Goal: Information Seeking & Learning: Learn about a topic

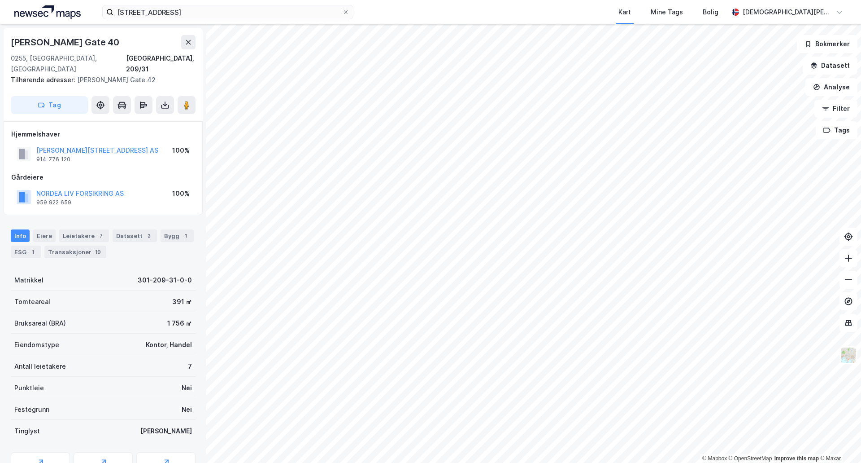
click at [167, 318] on div "1 756 ㎡" at bounding box center [179, 323] width 25 height 11
drag, startPoint x: 161, startPoint y: 309, endPoint x: 101, endPoint y: 309, distance: 59.7
click at [167, 318] on div "1 756 ㎡" at bounding box center [179, 323] width 25 height 11
click at [101, 312] on div "Bruksareal (BRA) 1 756 ㎡" at bounding box center [103, 323] width 185 height 22
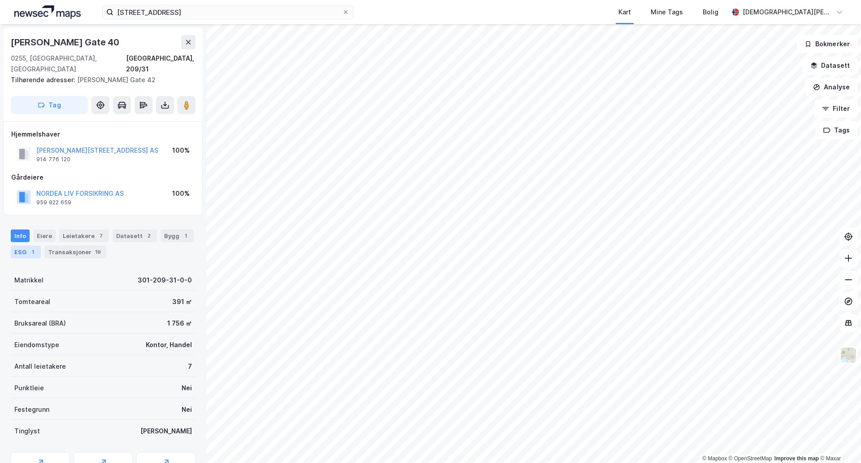
click at [33, 247] on div "1" at bounding box center [32, 251] width 9 height 9
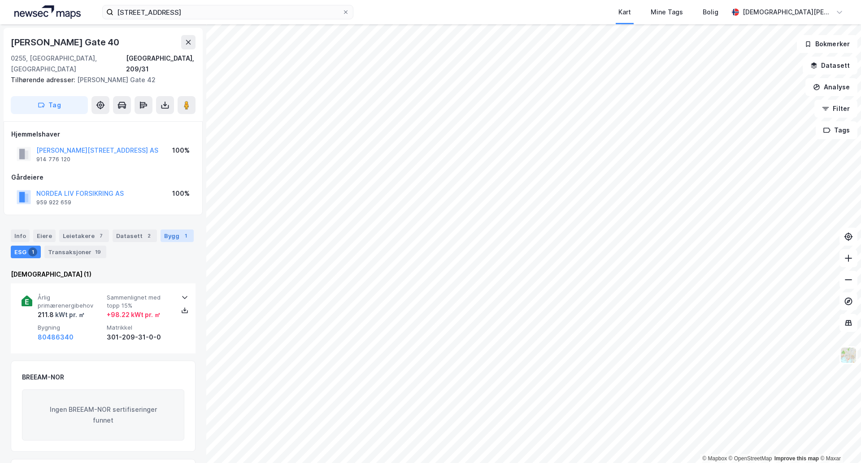
click at [170, 230] on div "Bygg 1" at bounding box center [177, 235] width 33 height 13
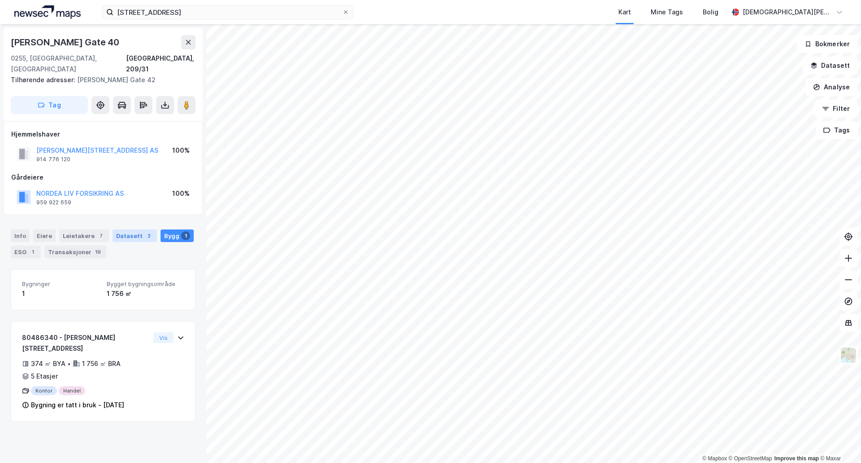
click at [136, 229] on div "Datasett 2" at bounding box center [135, 235] width 44 height 13
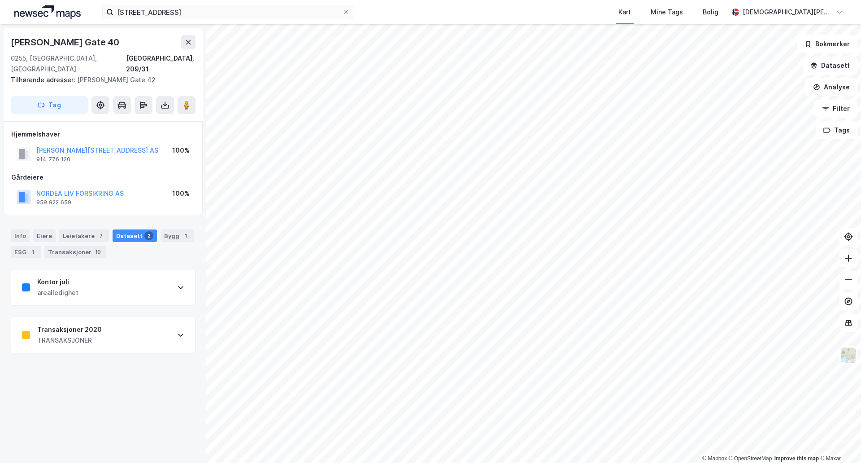
click at [139, 334] on div "Transaksjoner 2020 TRANSAKSJONER" at bounding box center [103, 335] width 184 height 36
click at [100, 231] on div "7" at bounding box center [100, 235] width 9 height 9
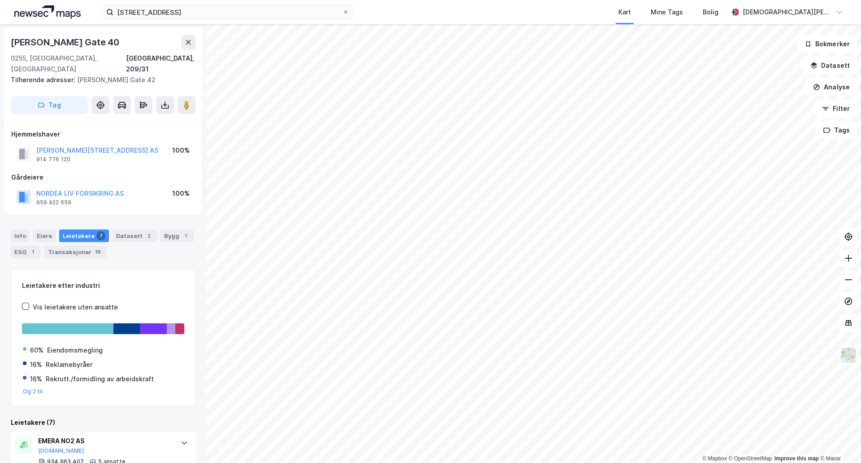
click at [54, 229] on div "Info [PERSON_NAME] 7 Datasett 2 Bygg 1 ESG 1 Transaksjoner 19" at bounding box center [103, 243] width 185 height 29
click at [48, 229] on div "Eiere" at bounding box center [44, 235] width 22 height 13
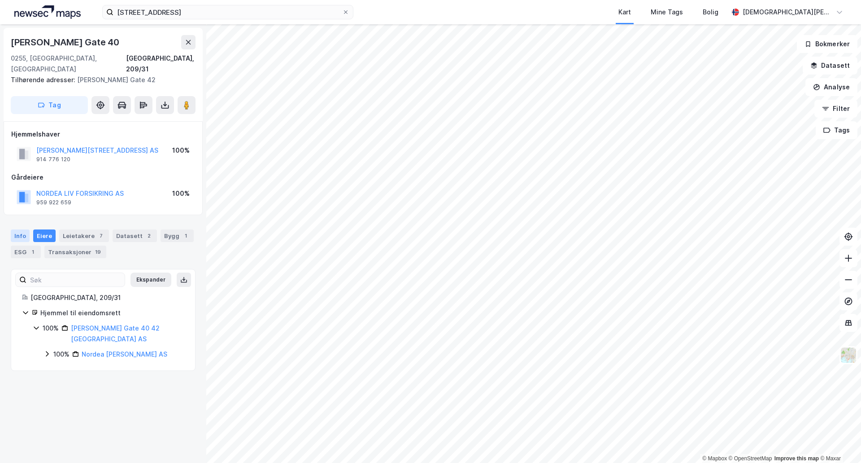
click at [26, 229] on div "Info" at bounding box center [20, 235] width 19 height 13
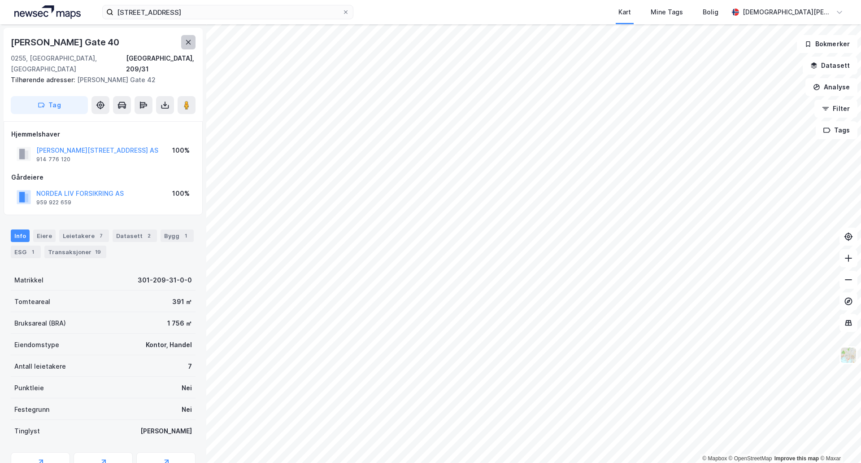
click at [184, 47] on button at bounding box center [188, 42] width 14 height 14
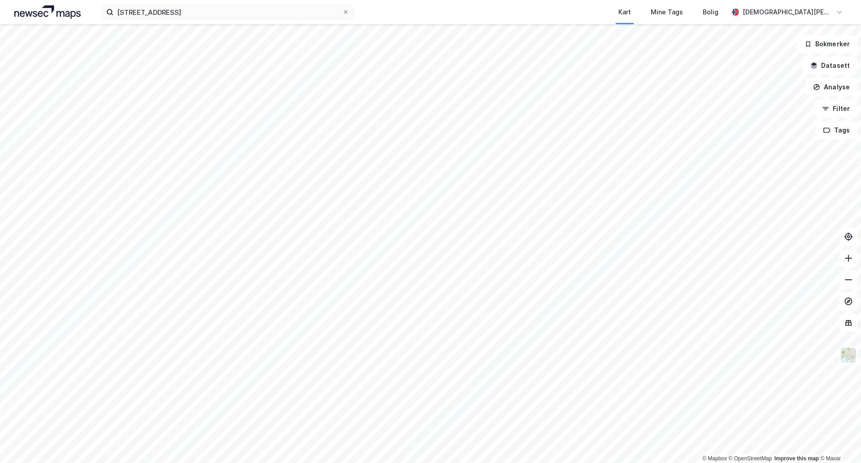
click at [234, 462] on html "[STREET_ADDRESS] Kart Mine Tags Bolig [PERSON_NAME] © Mapbox © OpenStreetMap Im…" at bounding box center [430, 231] width 861 height 463
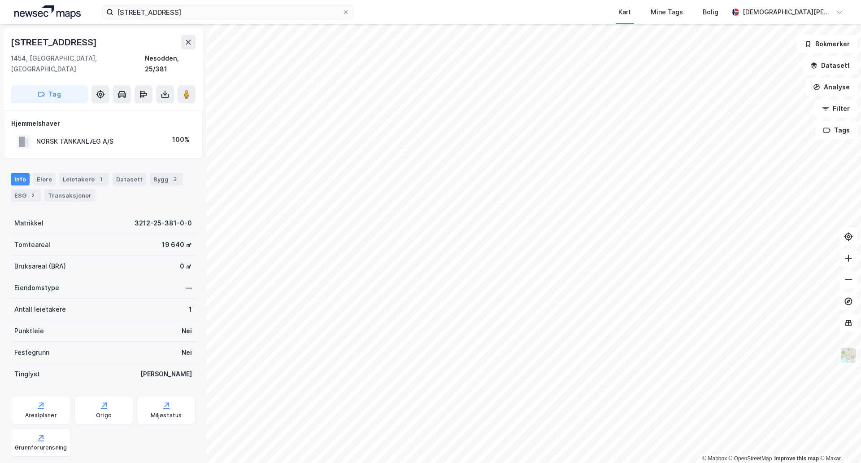
scroll to position [0, 0]
click at [85, 172] on div "Leietakere 1" at bounding box center [84, 178] width 50 height 13
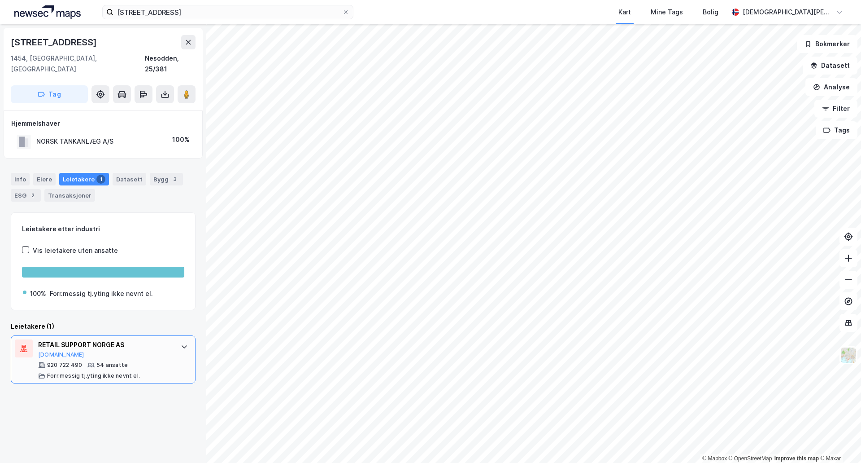
click at [177, 361] on div "RETAIL SUPPORT NORGE AS [DOMAIN_NAME] 920 722 490 54 ansatte Forr.messig tj.yti…" at bounding box center [103, 359] width 185 height 48
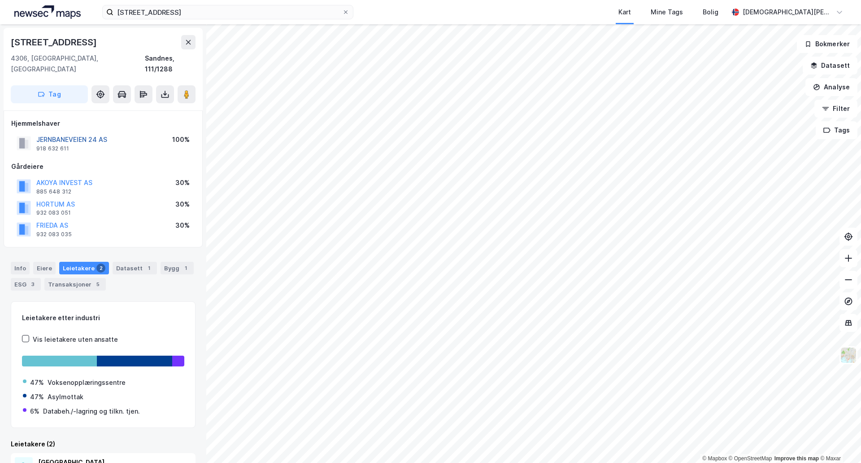
click at [0, 0] on button "JERNBANEVEIEN 24 AS" at bounding box center [0, 0] width 0 height 0
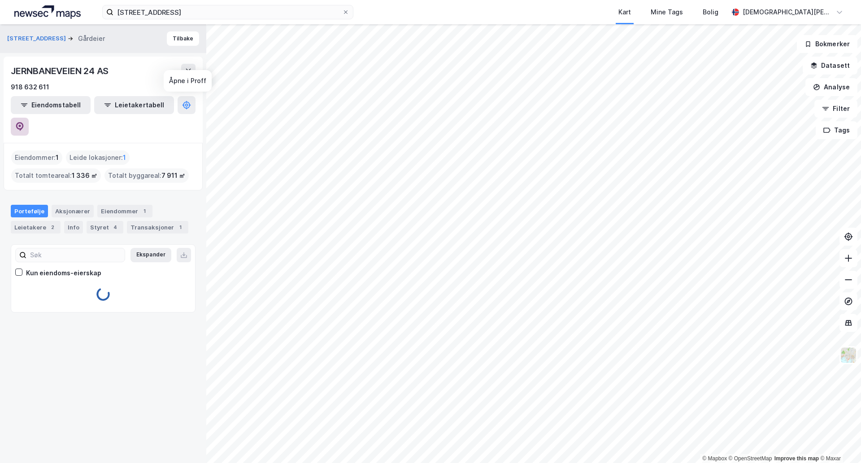
click at [29, 118] on button at bounding box center [20, 127] width 18 height 18
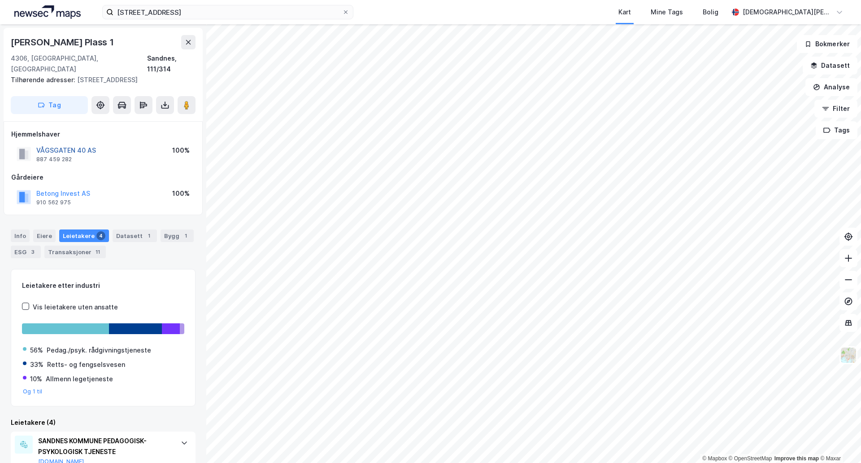
click at [0, 0] on button "VÅGSGATEN 40 AS" at bounding box center [0, 0] width 0 height 0
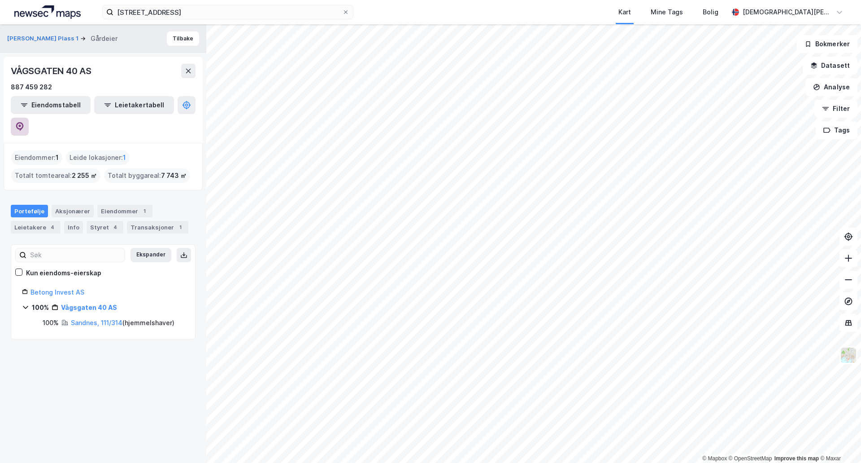
click at [24, 122] on icon at bounding box center [20, 126] width 8 height 9
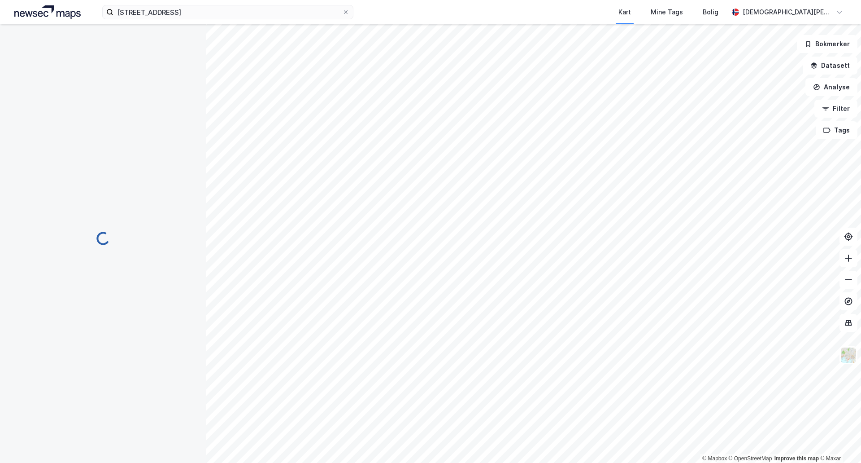
scroll to position [0, 0]
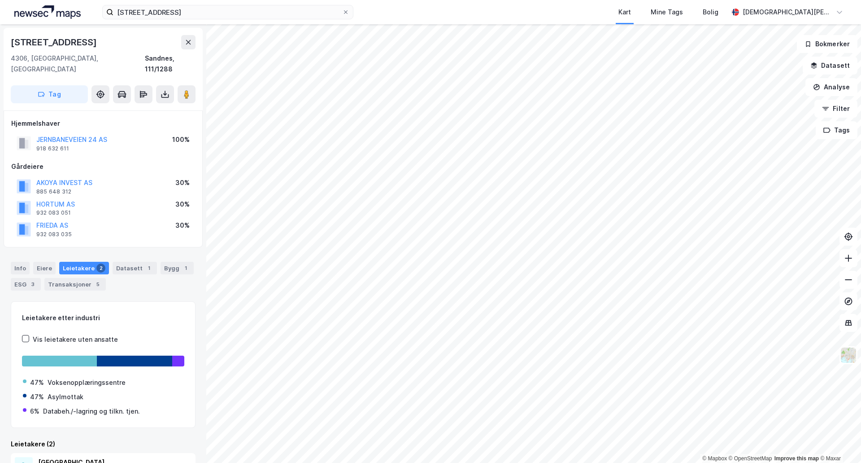
click at [295, 4] on div "[STREET_ADDRESS] Kart Mine Tags Bolig [PERSON_NAME]" at bounding box center [430, 12] width 861 height 24
click at [297, 14] on input "[STREET_ADDRESS]" at bounding box center [228, 11] width 229 height 13
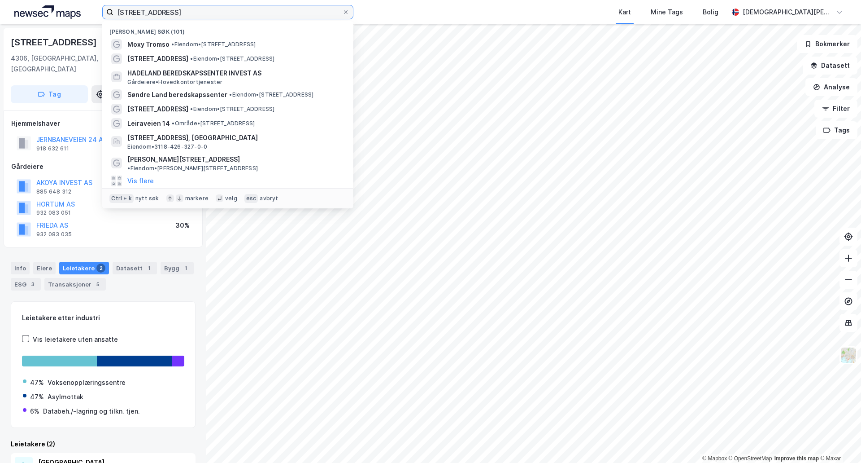
click at [297, 14] on input "[STREET_ADDRESS]" at bounding box center [228, 11] width 229 height 13
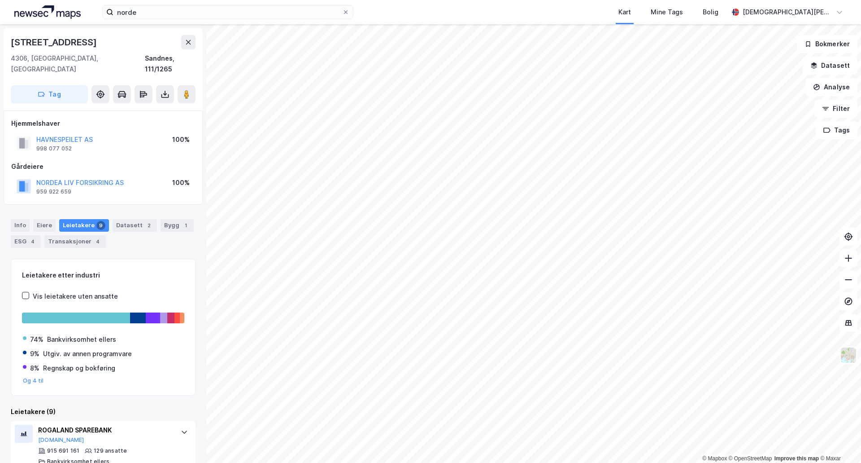
click at [198, 3] on div "norde Kart Mine Tags Bolig [PERSON_NAME]" at bounding box center [430, 12] width 861 height 24
click at [191, 9] on input "norde" at bounding box center [228, 11] width 229 height 13
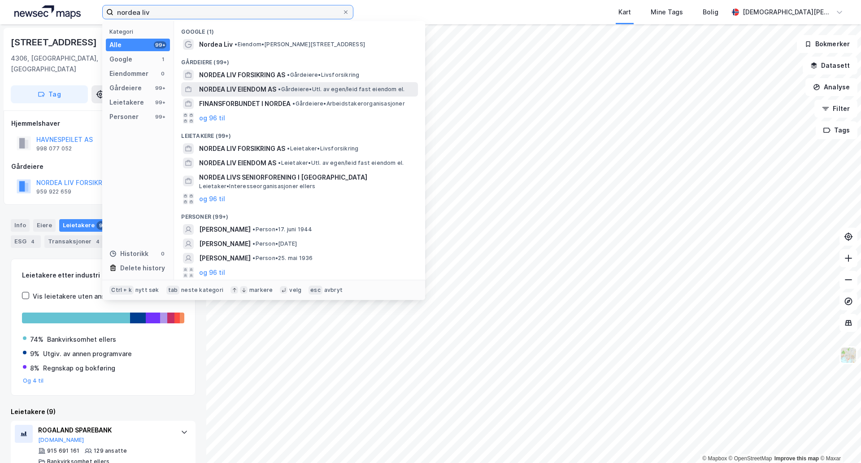
type input "nordea liv"
click at [309, 87] on span "• Gårdeiere • Utl. av egen/leid fast eiendom el." at bounding box center [341, 89] width 127 height 7
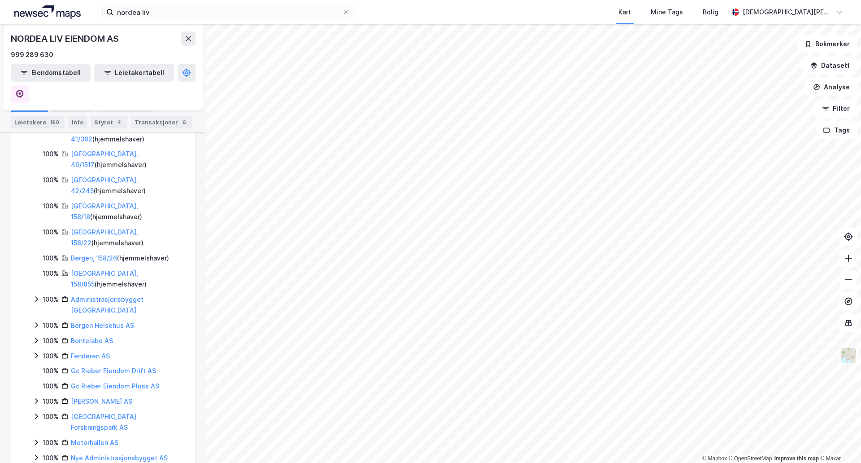
scroll to position [524, 0]
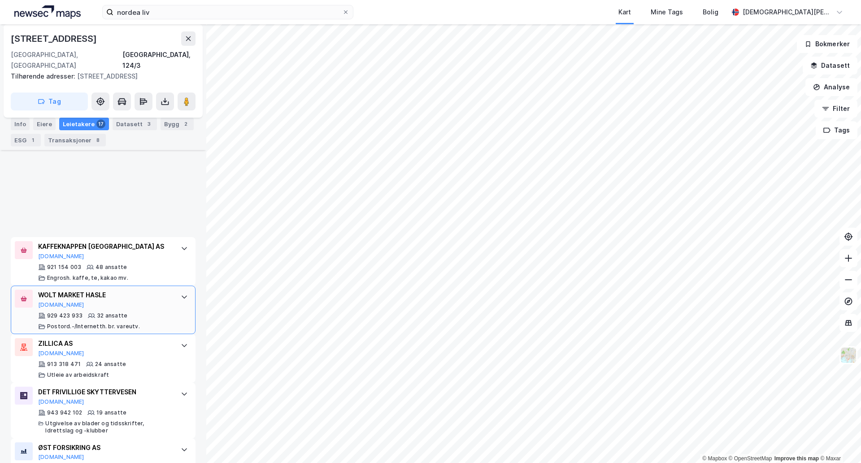
scroll to position [299, 0]
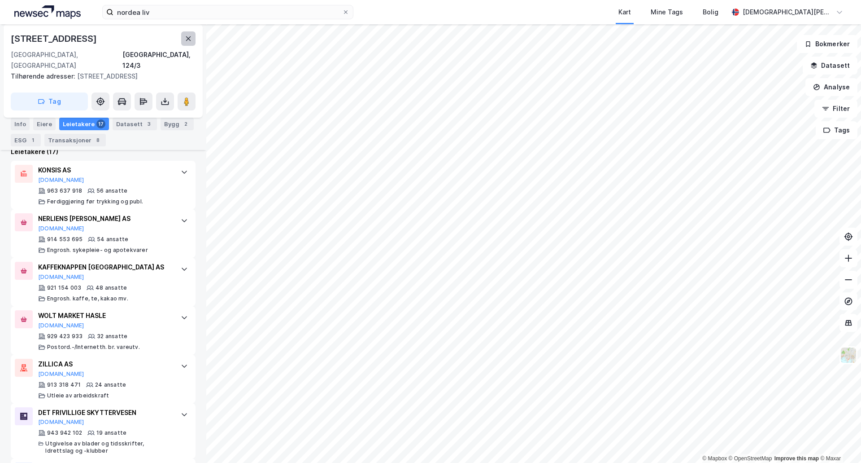
click at [189, 40] on icon at bounding box center [188, 38] width 7 height 7
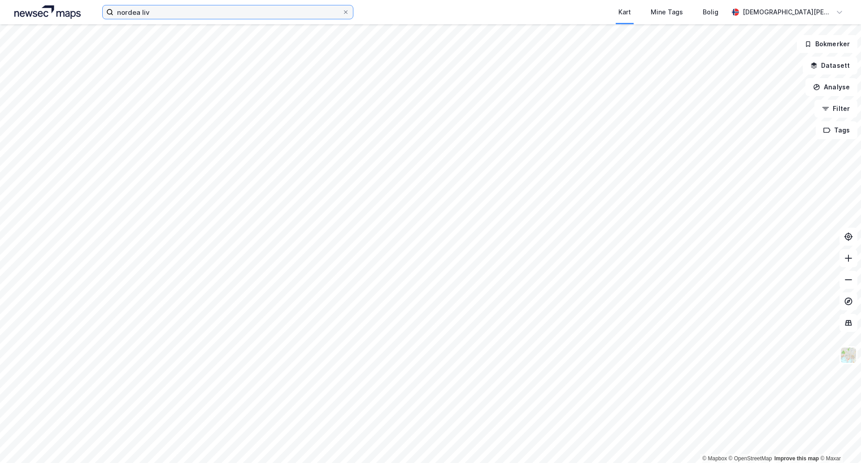
click at [290, 15] on input "nordea liv" at bounding box center [228, 11] width 229 height 13
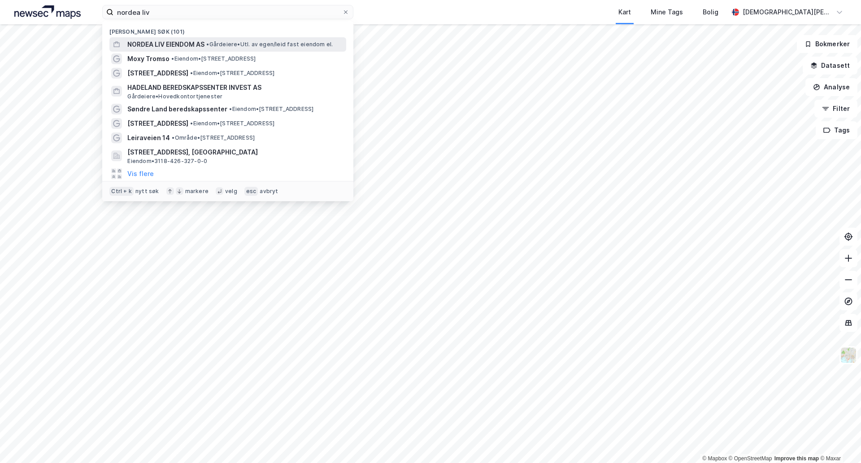
click at [224, 41] on span "• Gårdeiere • Utl. av egen/leid fast eiendom el." at bounding box center [269, 44] width 127 height 7
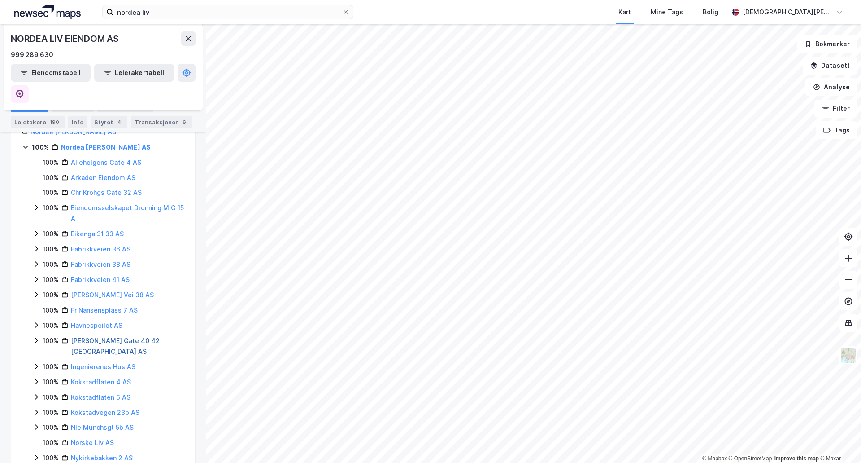
scroll to position [374, 0]
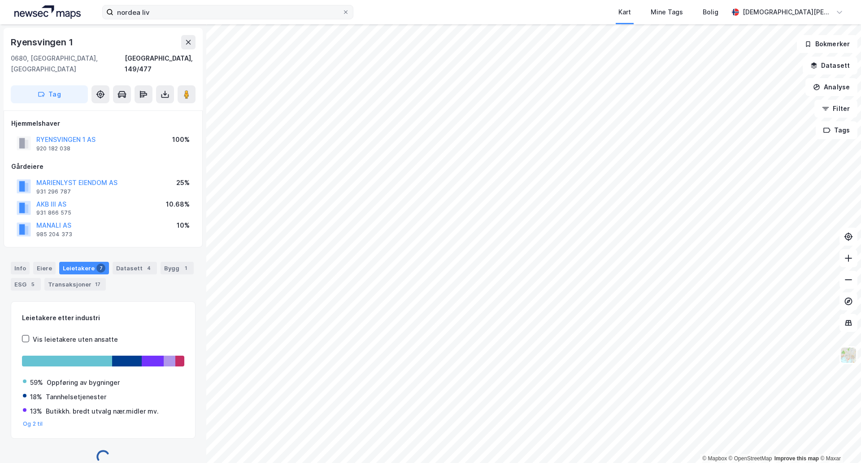
scroll to position [1, 0]
click at [191, 89] on icon at bounding box center [186, 93] width 9 height 9
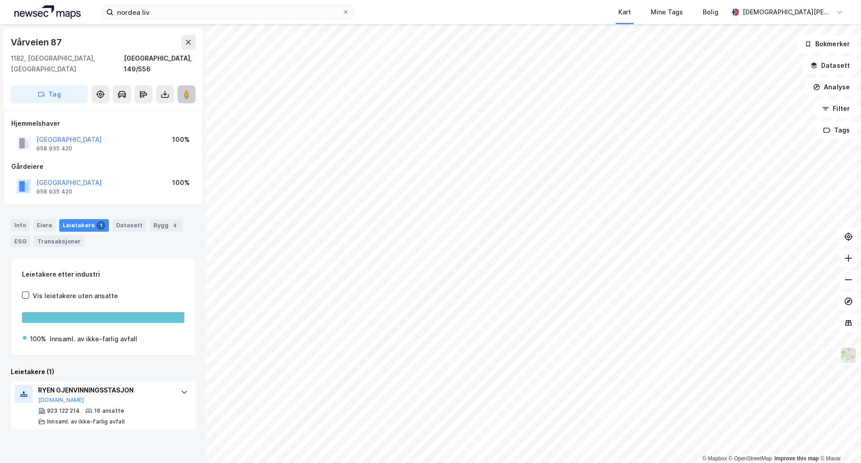
click at [193, 87] on button at bounding box center [187, 94] width 18 height 18
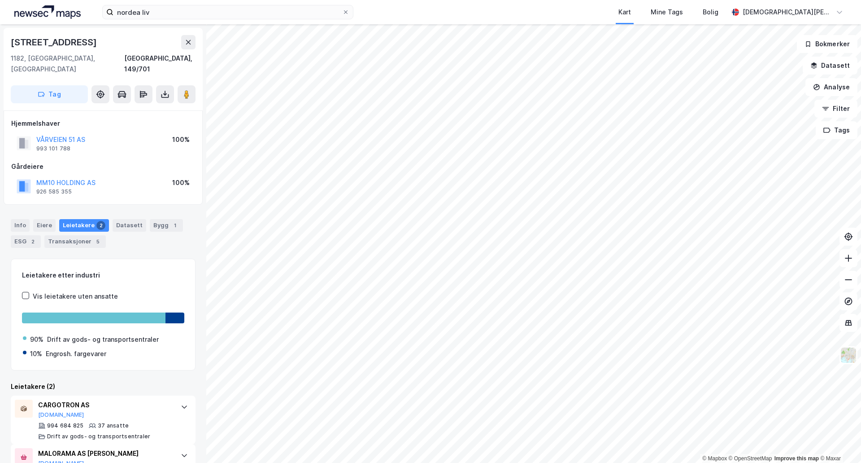
scroll to position [30, 0]
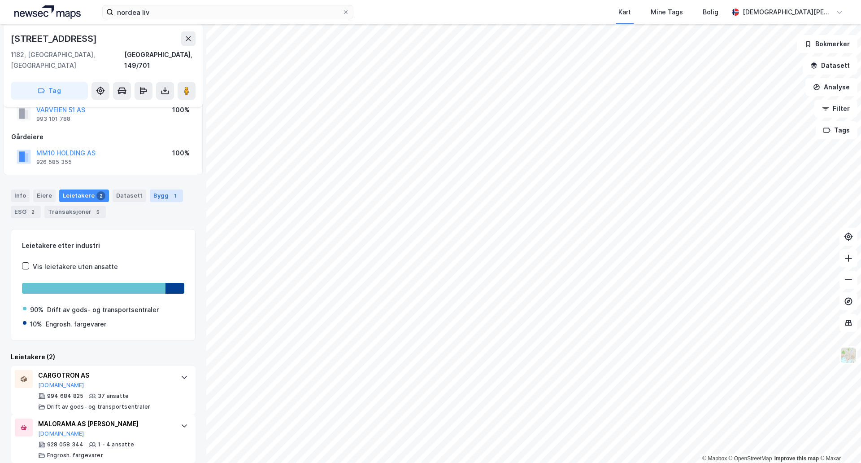
click at [170, 191] on div "1" at bounding box center [174, 195] width 9 height 9
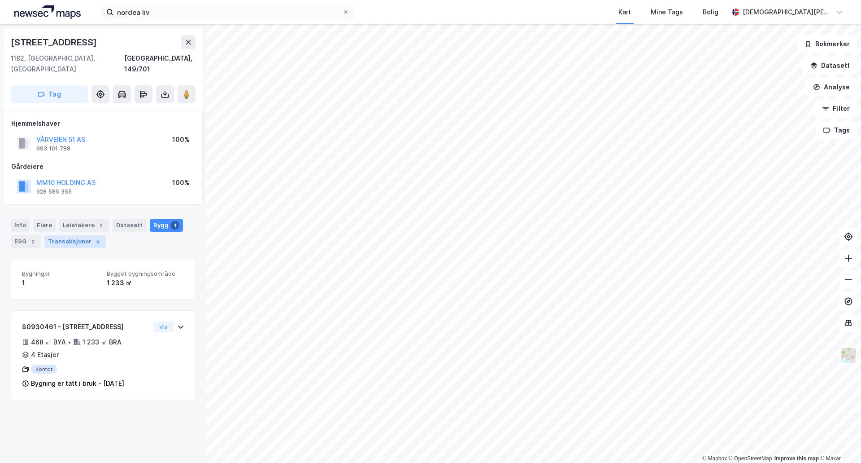
click at [65, 235] on div "Transaksjoner 5" at bounding box center [74, 241] width 61 height 13
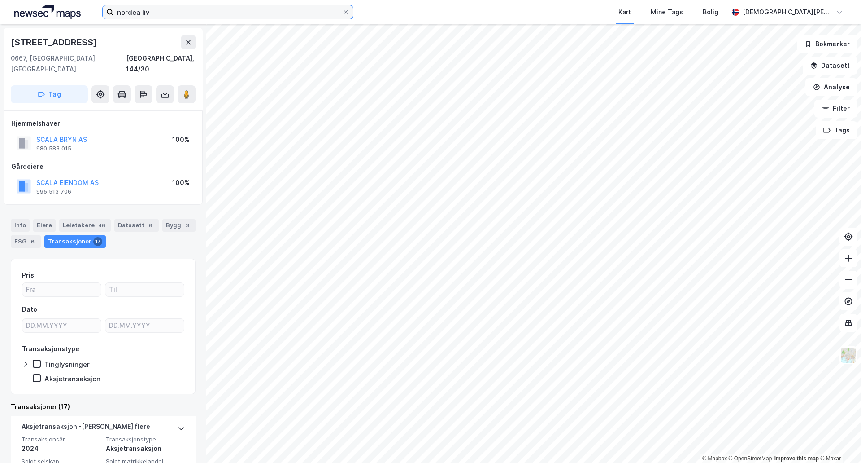
click at [196, 11] on input "nordea liv" at bounding box center [228, 11] width 229 height 13
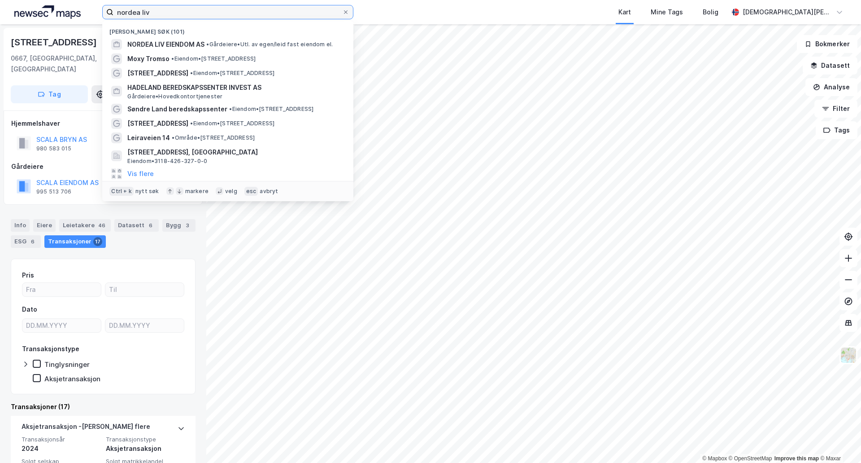
click at [195, 12] on input "nordea liv" at bounding box center [228, 11] width 229 height 13
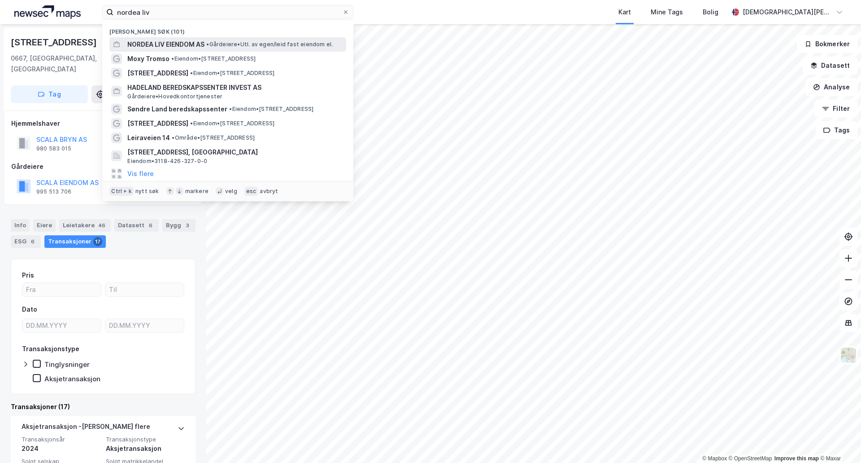
click at [192, 40] on span "NORDEA LIV EIENDOM AS" at bounding box center [165, 44] width 77 height 11
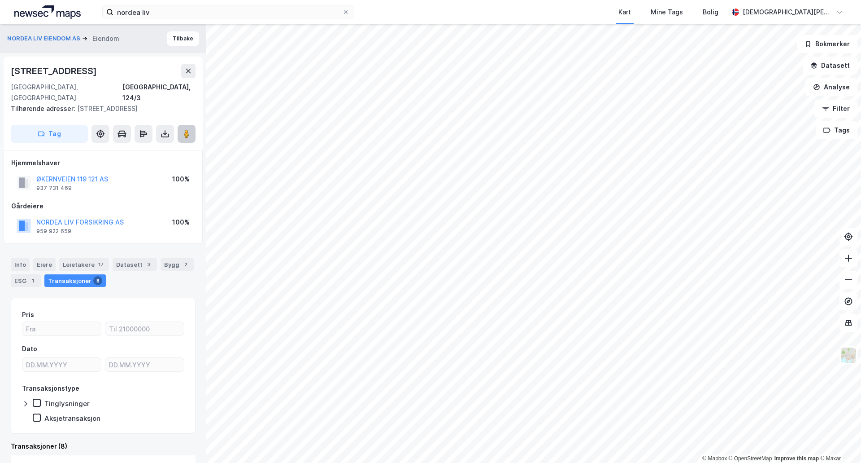
drag, startPoint x: 186, startPoint y: 125, endPoint x: 193, endPoint y: 124, distance: 7.2
click at [185, 129] on image at bounding box center [186, 133] width 5 height 9
click at [310, 13] on input "nordea liv" at bounding box center [228, 11] width 229 height 13
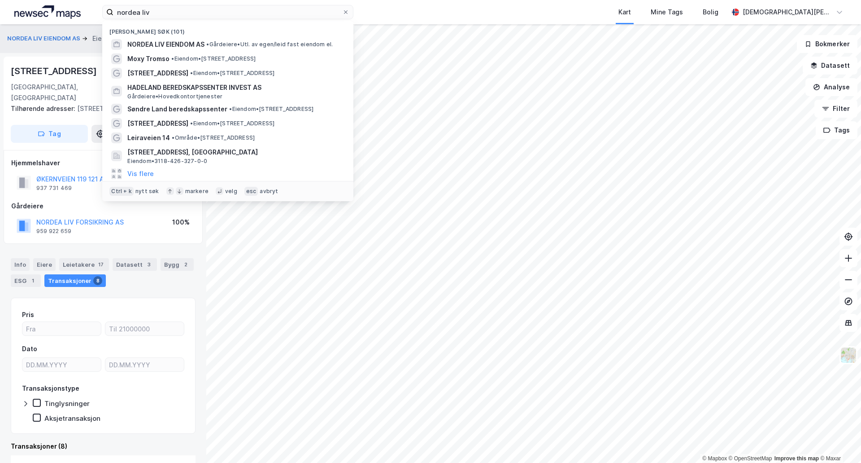
click at [266, 35] on div "[PERSON_NAME] søk (101)" at bounding box center [227, 29] width 251 height 16
click at [256, 45] on span "• Gårdeiere • Utl. av egen/leid fast eiendom el." at bounding box center [269, 44] width 127 height 7
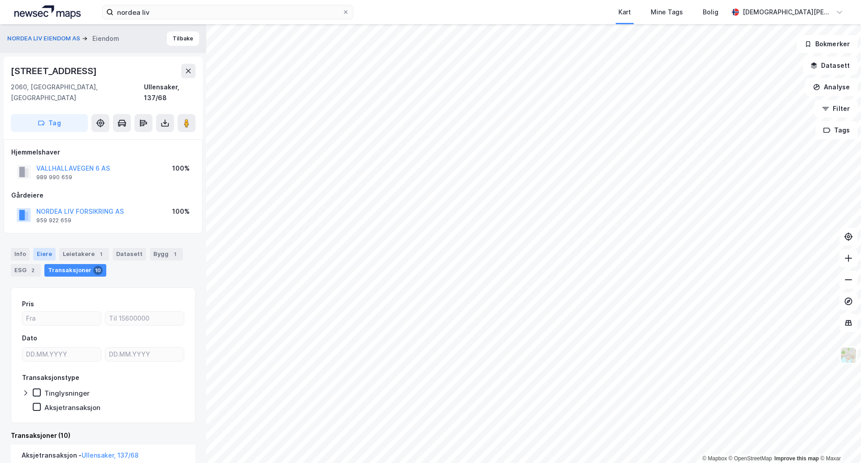
click at [34, 248] on div "Eiere" at bounding box center [44, 254] width 22 height 13
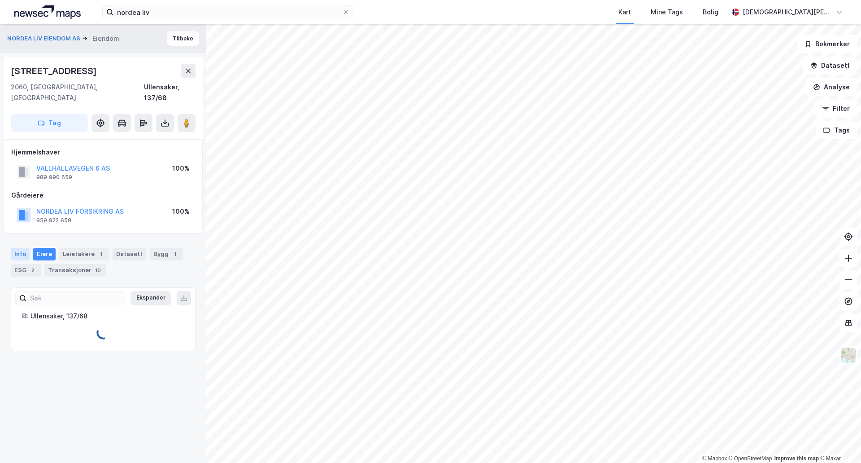
click at [28, 248] on div "Info" at bounding box center [20, 254] width 19 height 13
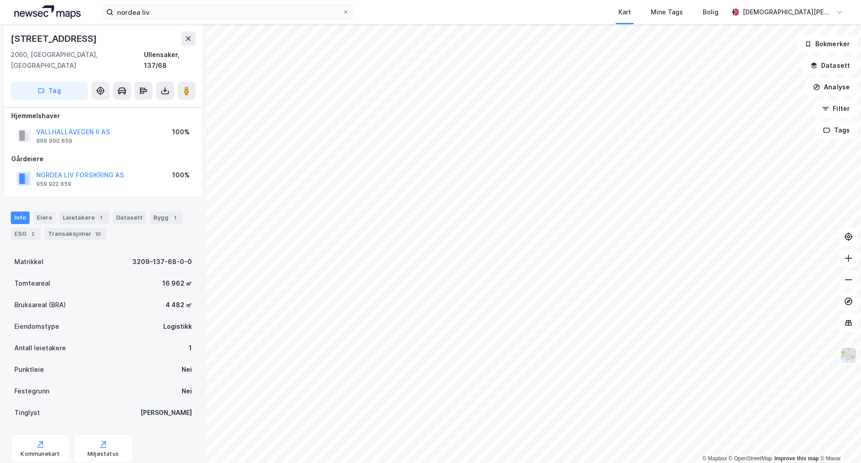
scroll to position [55, 0]
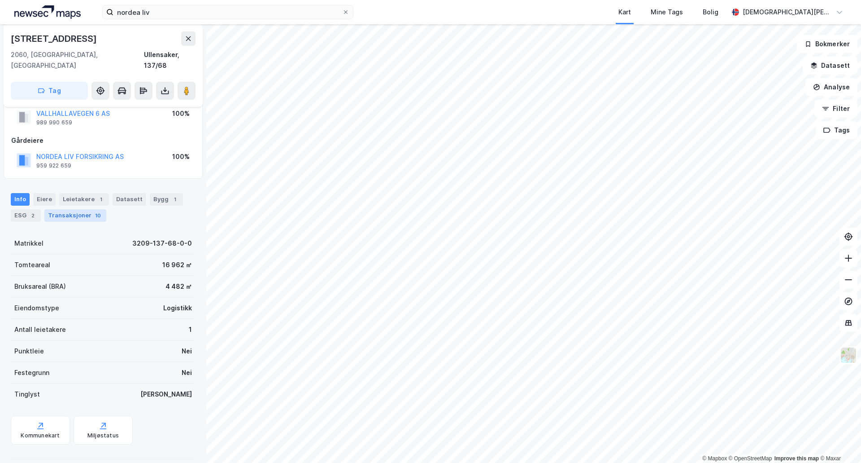
click at [64, 209] on div "Transaksjoner 10" at bounding box center [75, 215] width 62 height 13
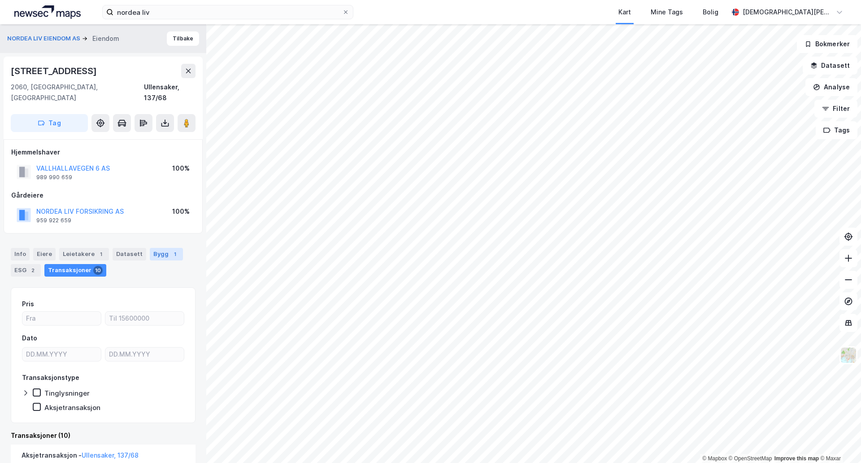
click at [165, 248] on div "Bygg 1" at bounding box center [166, 254] width 33 height 13
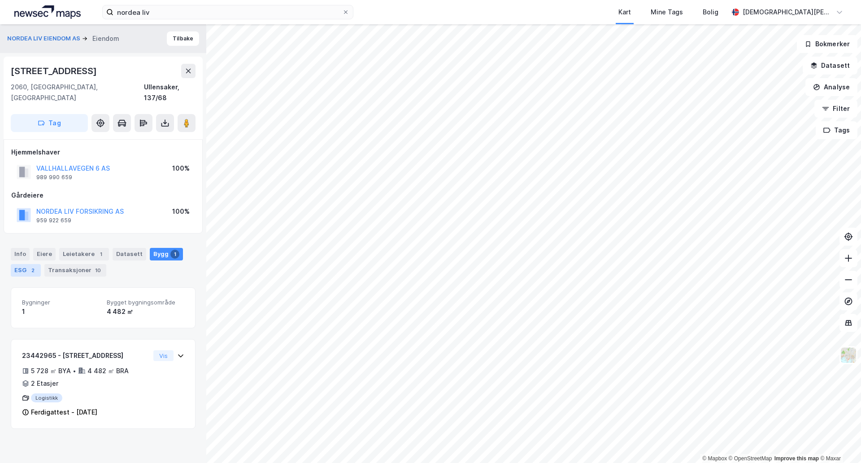
click at [25, 264] on div "ESG 2" at bounding box center [26, 270] width 30 height 13
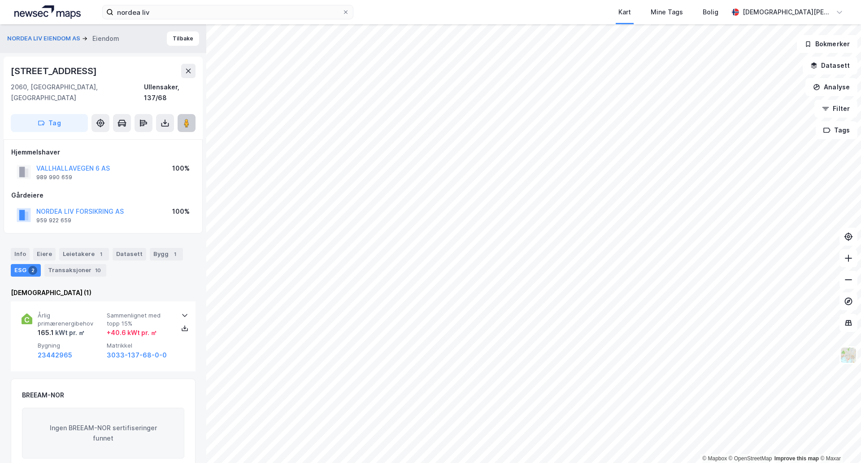
click at [180, 114] on button at bounding box center [187, 123] width 18 height 18
click at [81, 248] on div "Leietakere 1" at bounding box center [84, 254] width 50 height 13
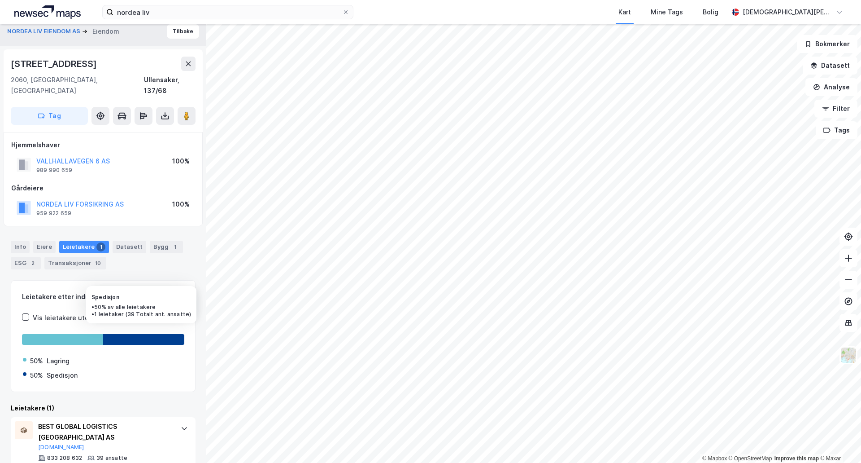
scroll to position [10, 0]
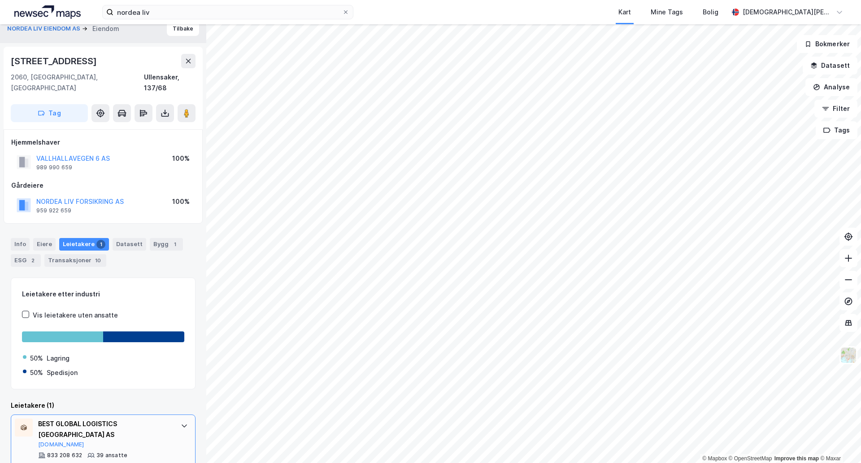
click at [135, 418] on div "BEST GLOBAL LOGISTICS [GEOGRAPHIC_DATA] AS" at bounding box center [105, 429] width 134 height 22
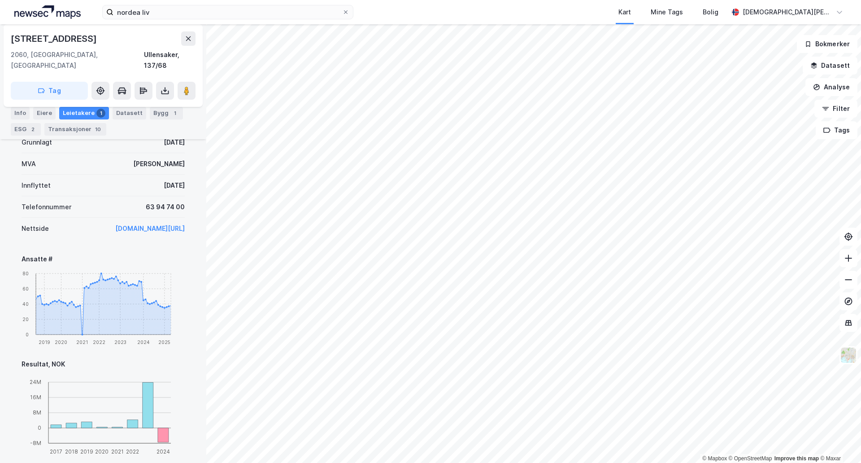
scroll to position [286, 0]
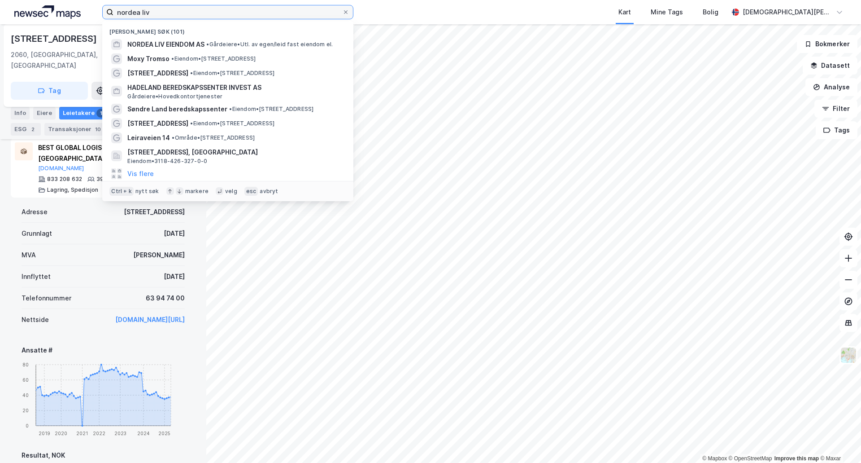
click at [208, 16] on input "nordea liv" at bounding box center [228, 11] width 229 height 13
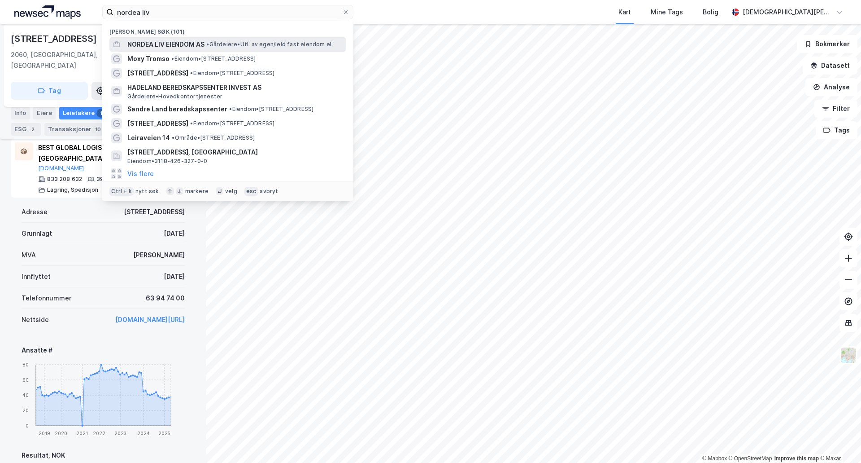
click at [204, 46] on span "NORDEA LIV EIENDOM AS" at bounding box center [165, 44] width 77 height 11
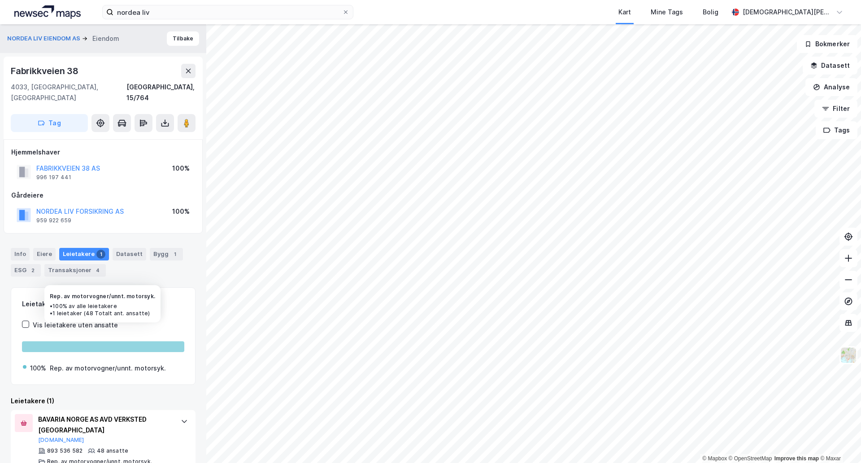
scroll to position [6, 0]
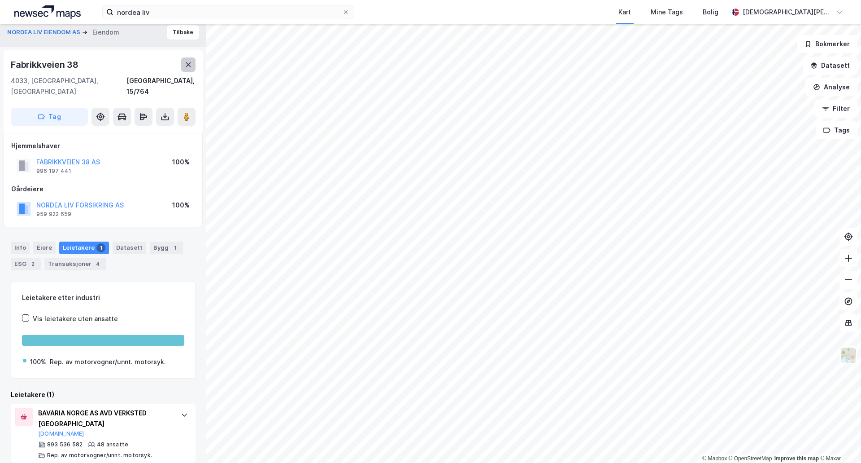
click at [189, 67] on icon at bounding box center [188, 64] width 7 height 7
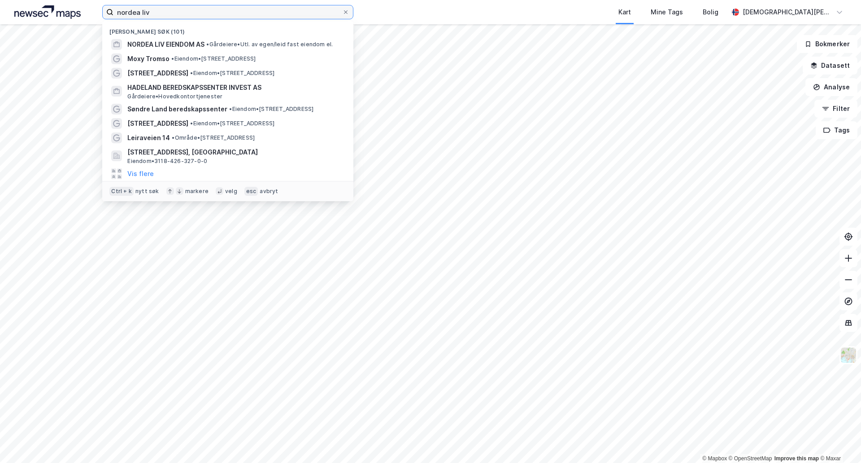
click at [185, 13] on input "nordea liv" at bounding box center [228, 11] width 229 height 13
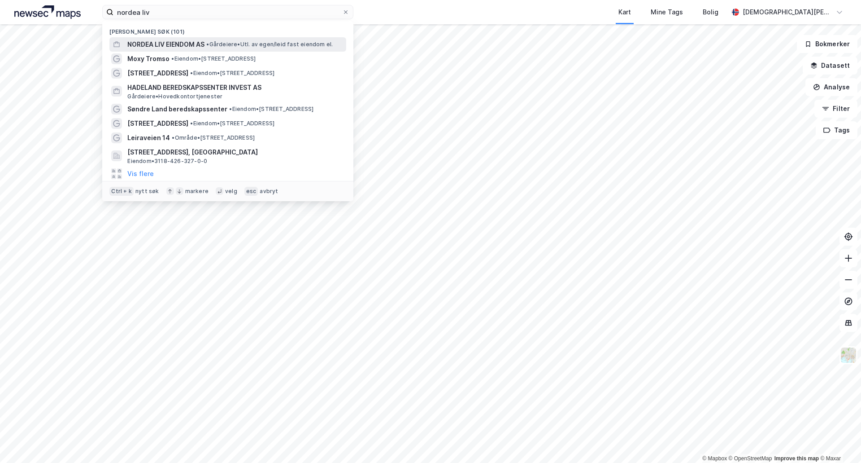
click at [199, 45] on span "NORDEA LIV EIENDOM AS" at bounding box center [165, 44] width 77 height 11
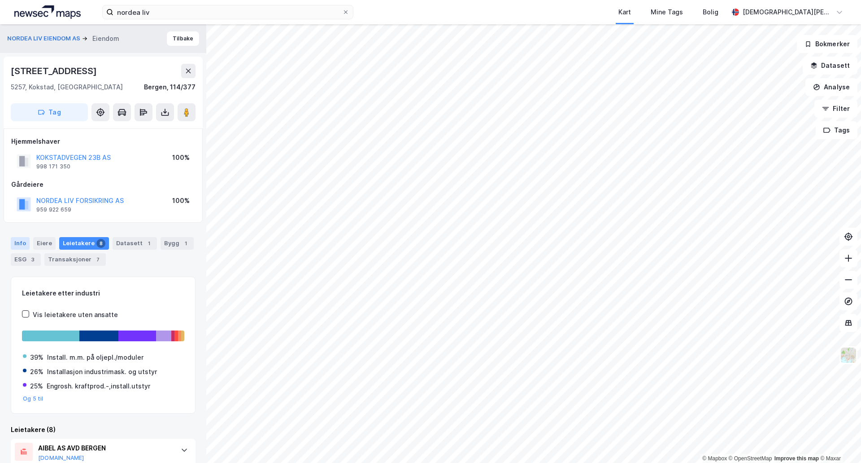
click at [22, 243] on div "Info" at bounding box center [20, 243] width 19 height 13
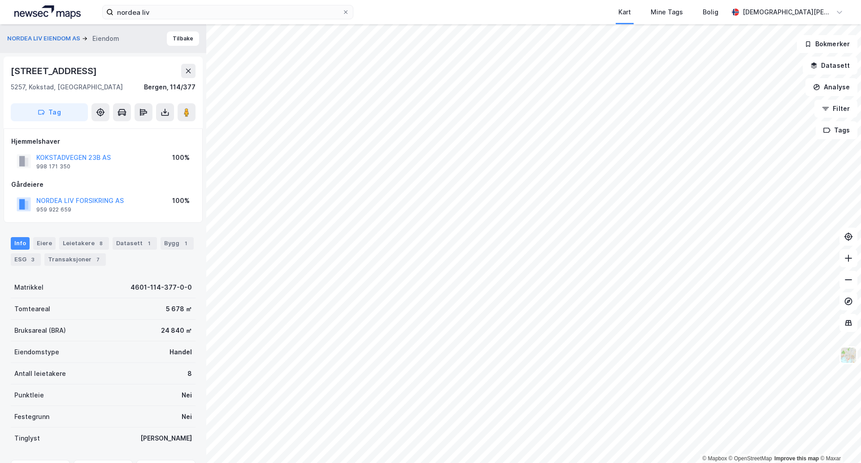
click at [197, 113] on div "[STREET_ADDRESS]" at bounding box center [103, 93] width 199 height 72
click at [196, 112] on div "[STREET_ADDRESS]" at bounding box center [103, 93] width 199 height 72
click at [192, 112] on button at bounding box center [187, 112] width 18 height 18
click at [315, 12] on input "nordea liv" at bounding box center [228, 11] width 229 height 13
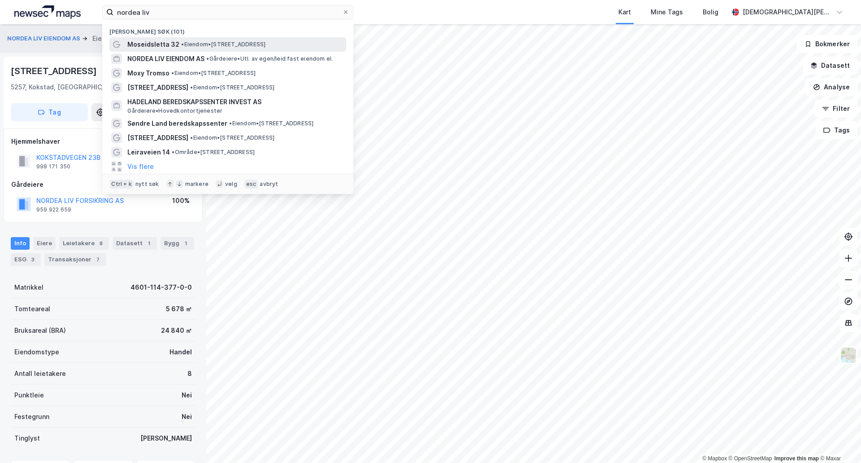
click at [266, 41] on span "• Eiendom • [STREET_ADDRESS]" at bounding box center [223, 44] width 84 height 7
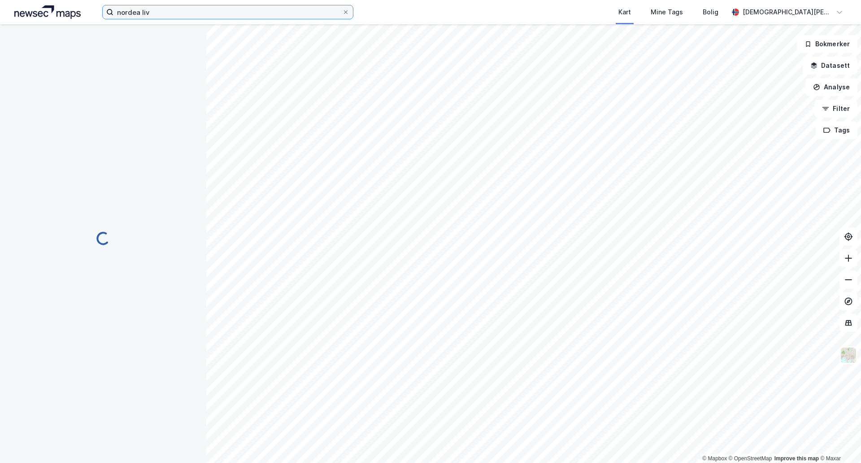
click at [295, 11] on input "nordea liv" at bounding box center [228, 11] width 229 height 13
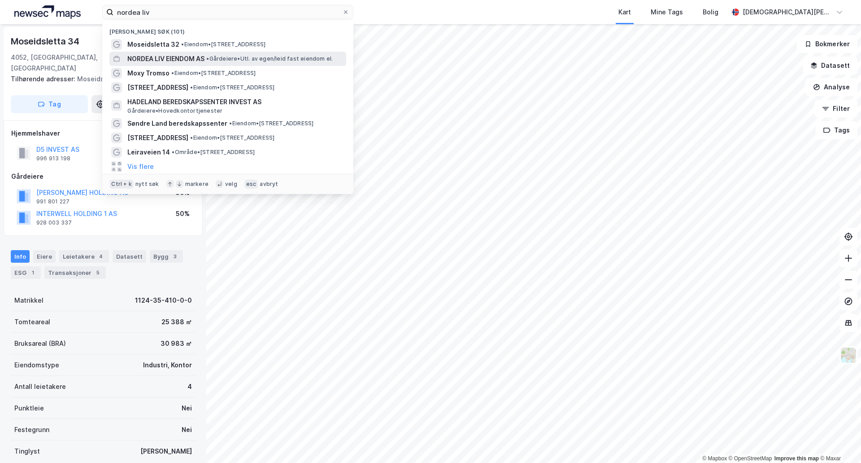
click at [253, 60] on span "• Gårdeiere • Utl. av egen/leid fast eiendom el." at bounding box center [269, 58] width 127 height 7
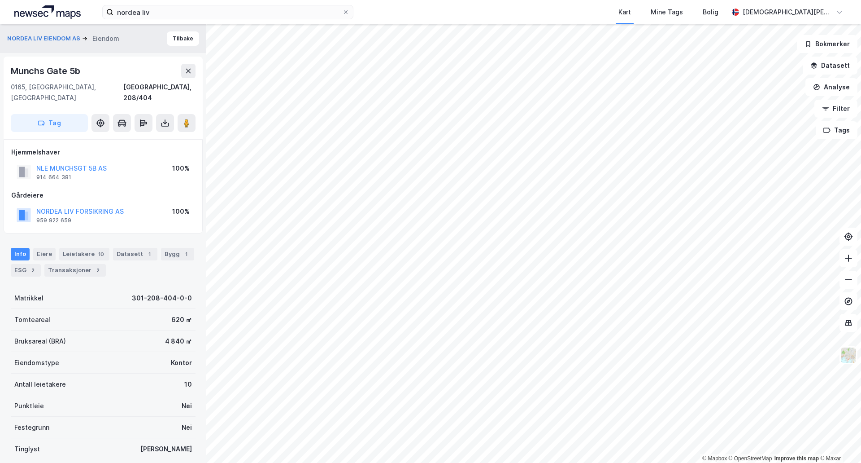
scroll to position [1, 0]
click at [190, 118] on icon at bounding box center [186, 122] width 9 height 9
click at [179, 37] on button "Tilbake" at bounding box center [183, 38] width 32 height 14
click at [96, 249] on div "1" at bounding box center [100, 253] width 9 height 9
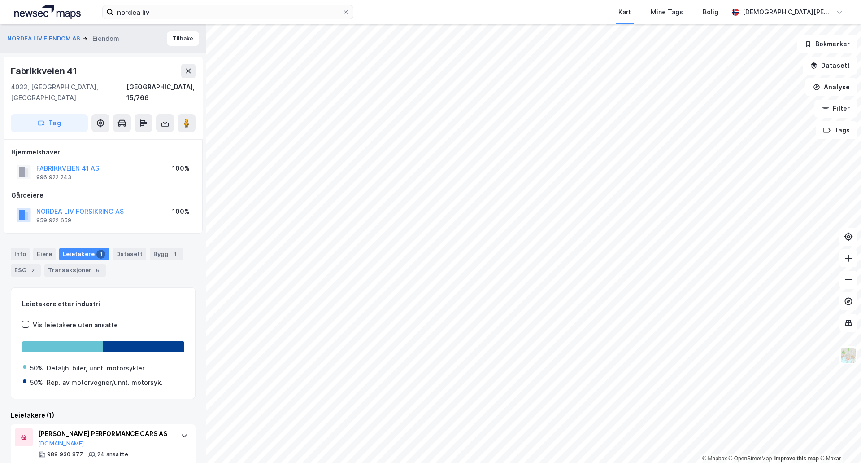
scroll to position [17, 0]
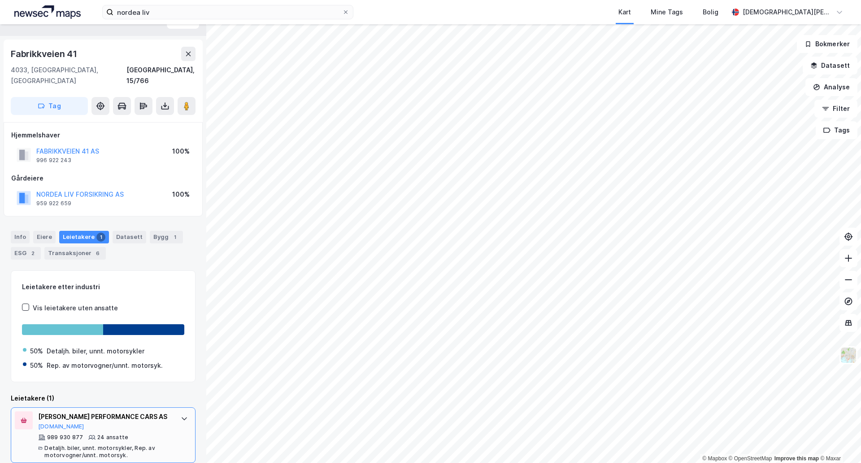
click at [129, 407] on div "[PERSON_NAME] PERFORMANCE CARS AS [DOMAIN_NAME] 989 930 877 24 ansatte Detaljh.…" at bounding box center [103, 435] width 185 height 56
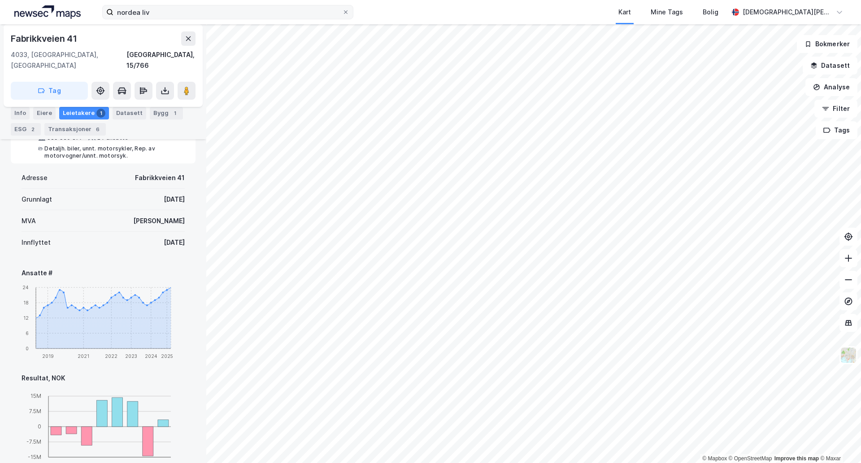
click at [191, 37] on icon at bounding box center [188, 38] width 7 height 7
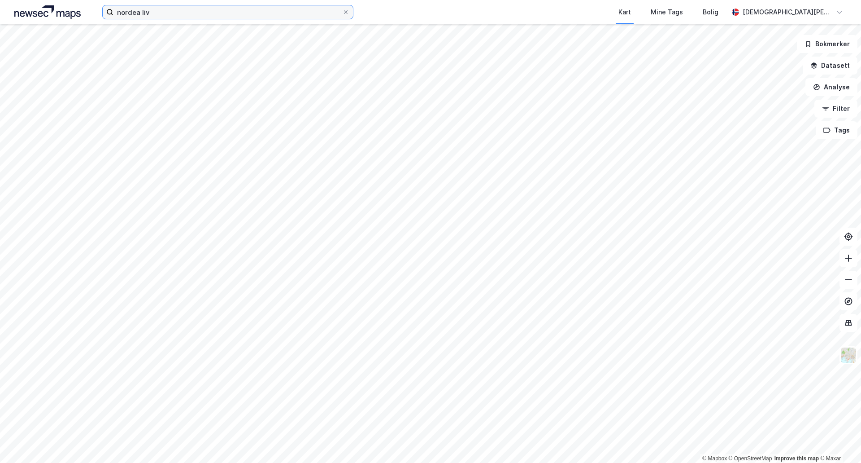
click at [208, 9] on input "nordea liv" at bounding box center [228, 11] width 229 height 13
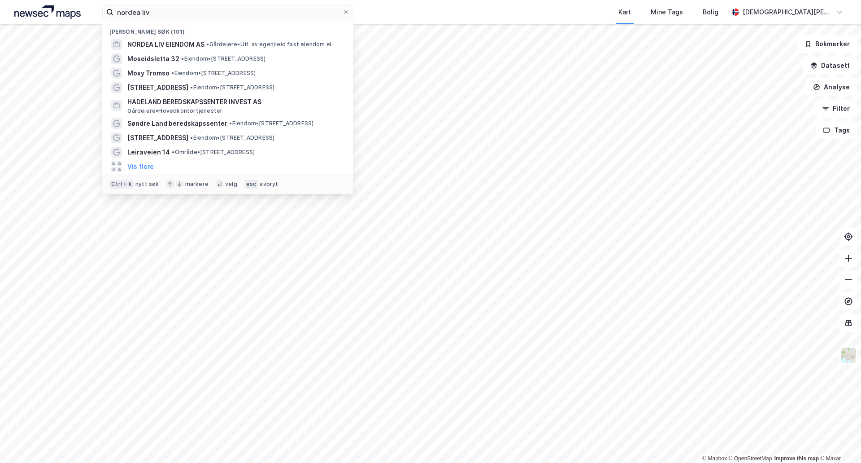
click at [189, 35] on div "[PERSON_NAME] søk (101)" at bounding box center [227, 29] width 251 height 16
click at [186, 40] on span "NORDEA LIV EIENDOM AS" at bounding box center [165, 44] width 77 height 11
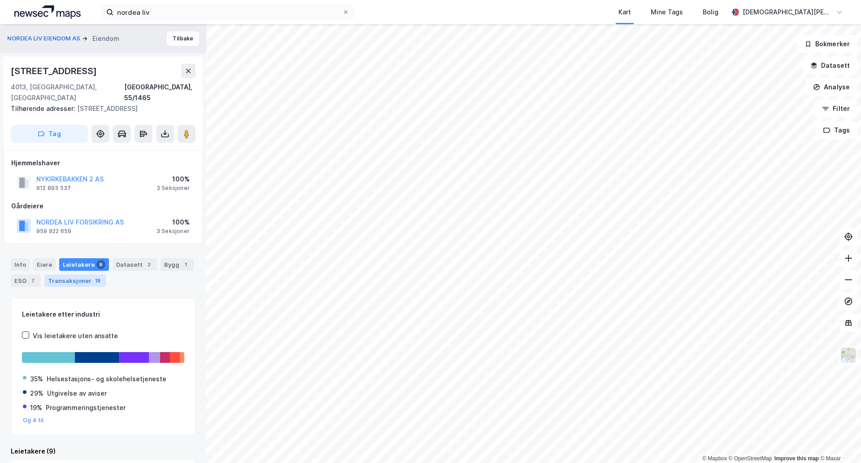
click at [59, 274] on div "Transaksjoner 18" at bounding box center [74, 280] width 61 height 13
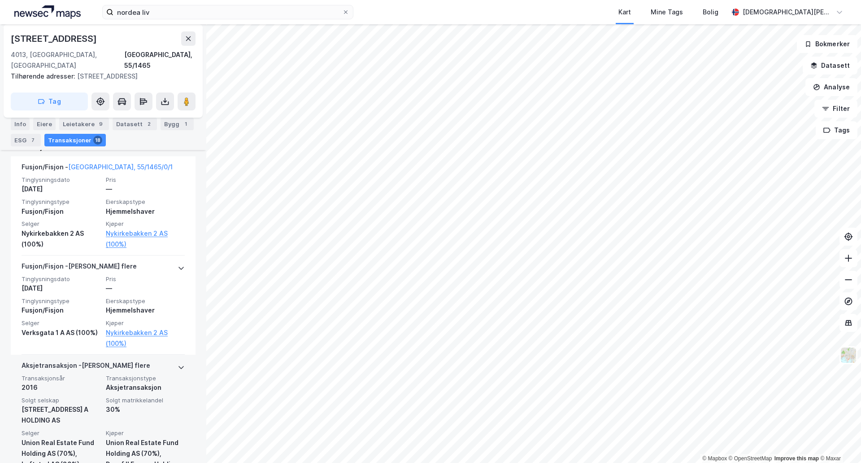
scroll to position [299, 0]
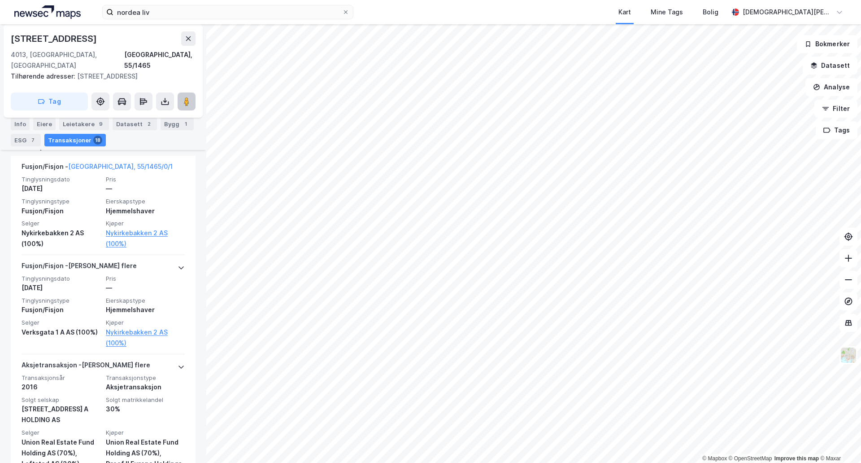
click at [186, 96] on button at bounding box center [187, 101] width 18 height 18
